Goal: Task Accomplishment & Management: Manage account settings

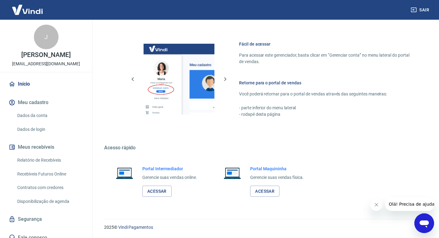
scroll to position [6, 0]
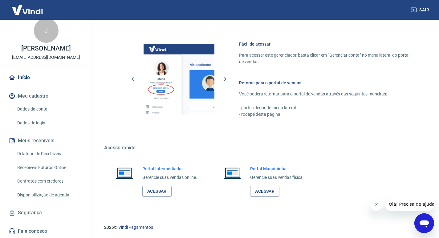
click at [35, 9] on img at bounding box center [27, 9] width 40 height 19
click at [50, 155] on link "Relatório de Recebíveis" at bounding box center [50, 154] width 70 height 13
